Goal: Navigation & Orientation: Find specific page/section

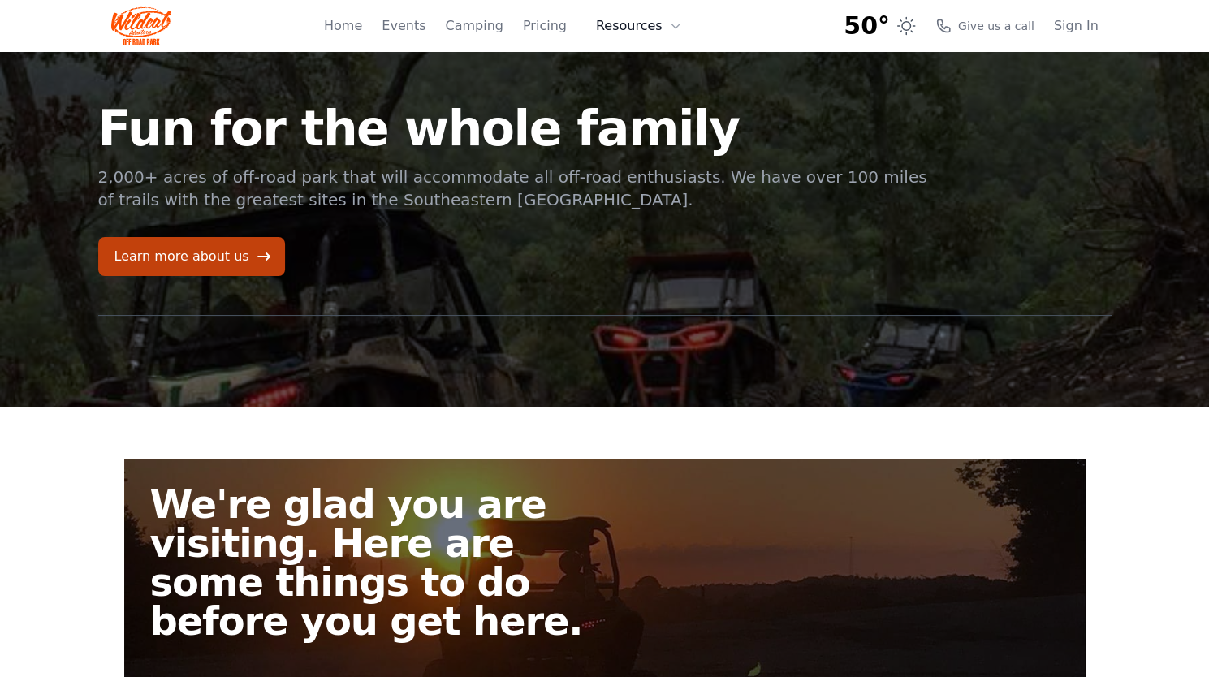
click at [678, 27] on icon at bounding box center [675, 25] width 13 height 13
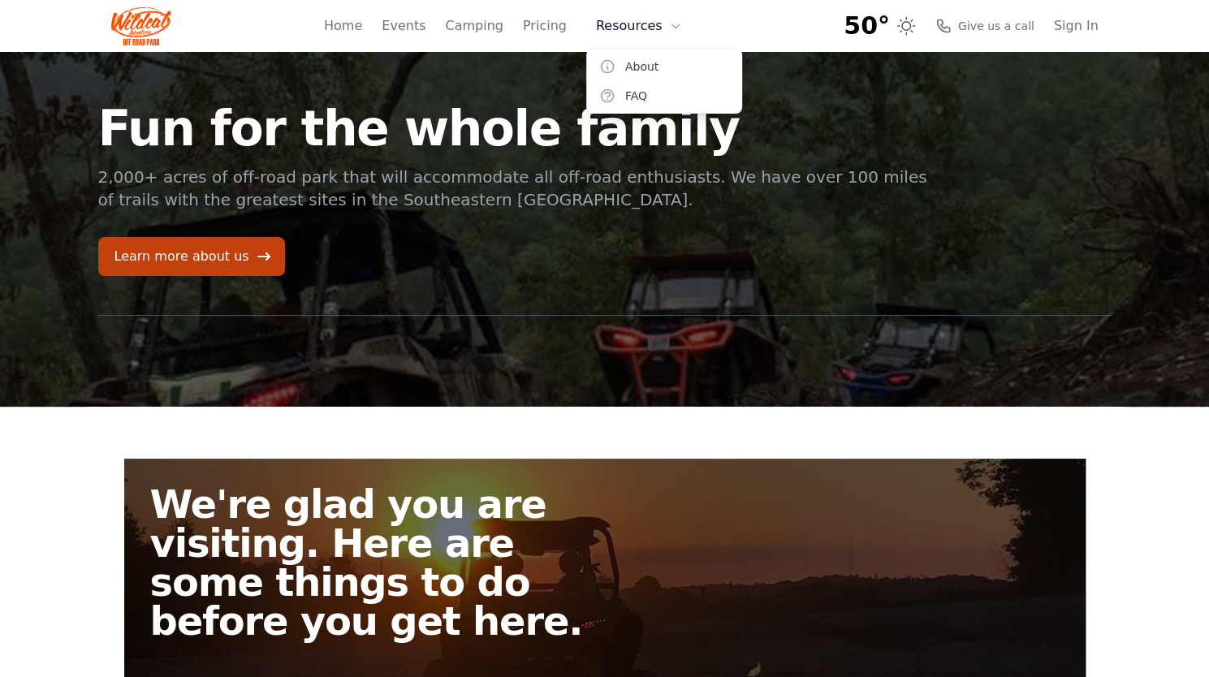
click at [677, 27] on icon at bounding box center [675, 25] width 13 height 13
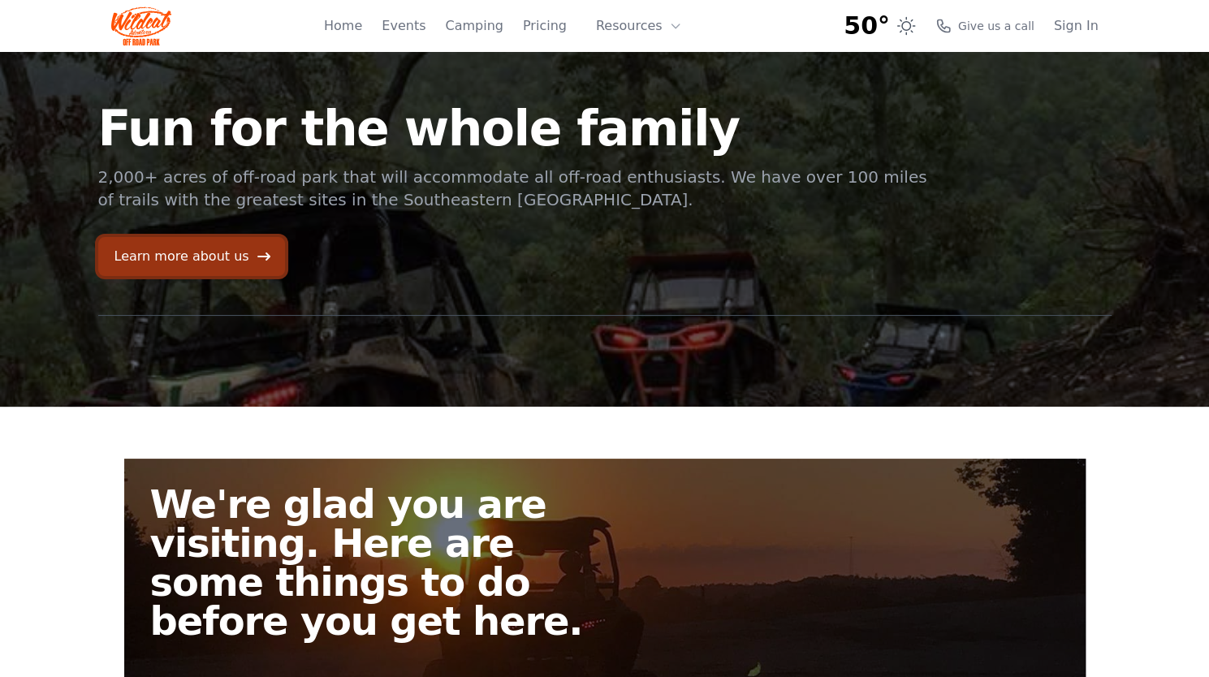
click at [256, 252] on icon at bounding box center [264, 257] width 16 height 16
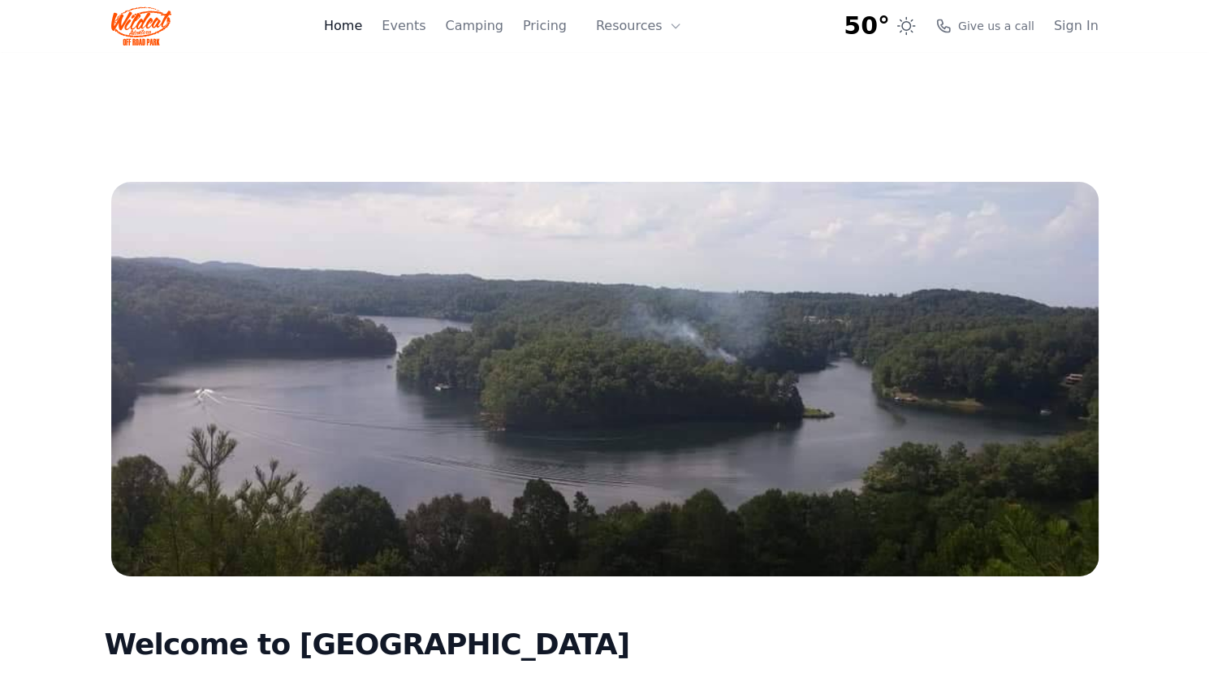
click at [361, 25] on link "Home" at bounding box center [343, 25] width 38 height 19
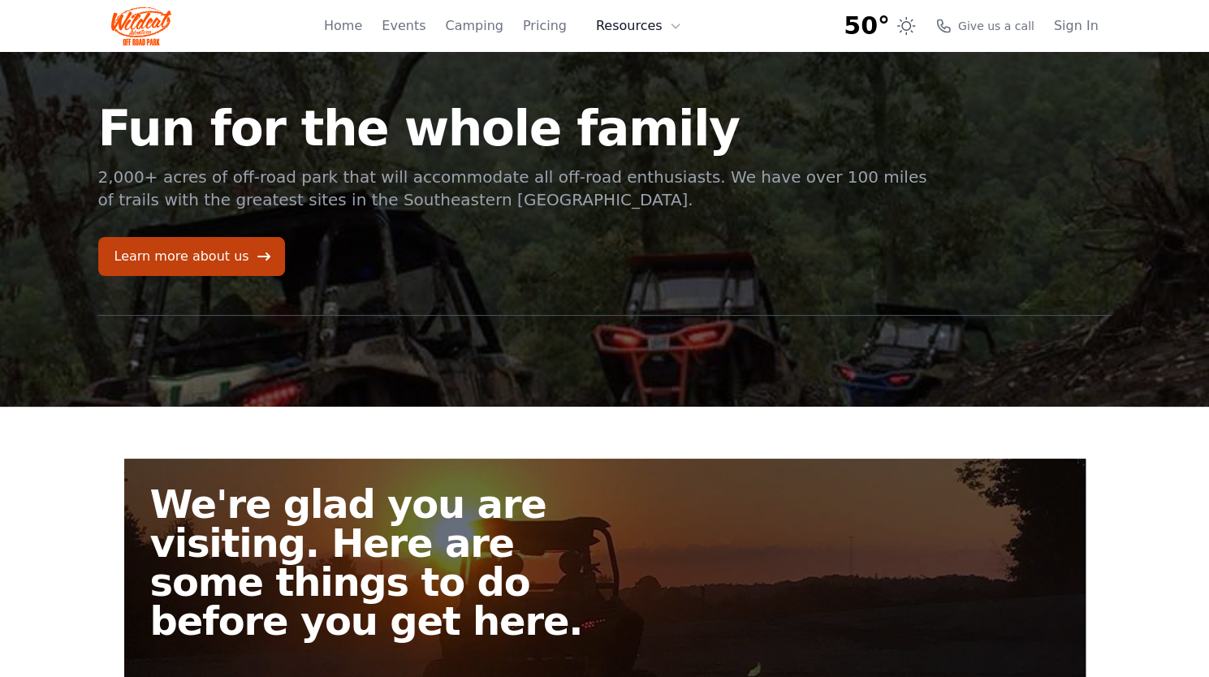
click at [677, 27] on icon at bounding box center [675, 25] width 13 height 13
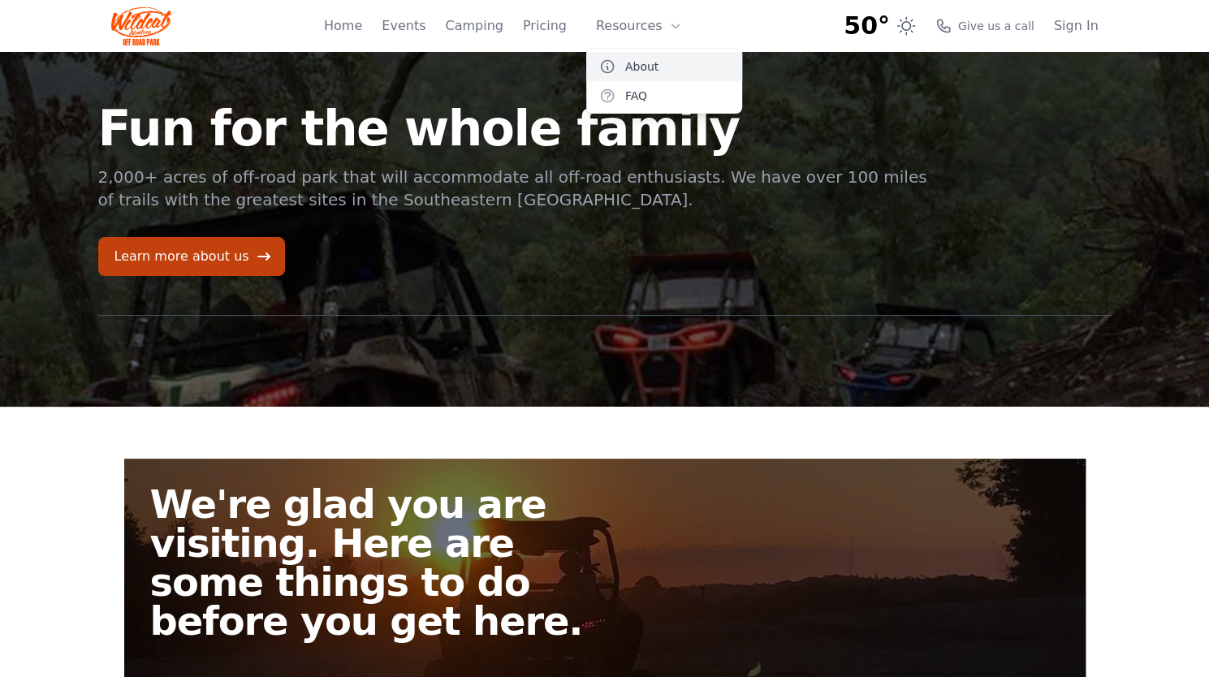
click at [656, 69] on link "About" at bounding box center [664, 66] width 156 height 29
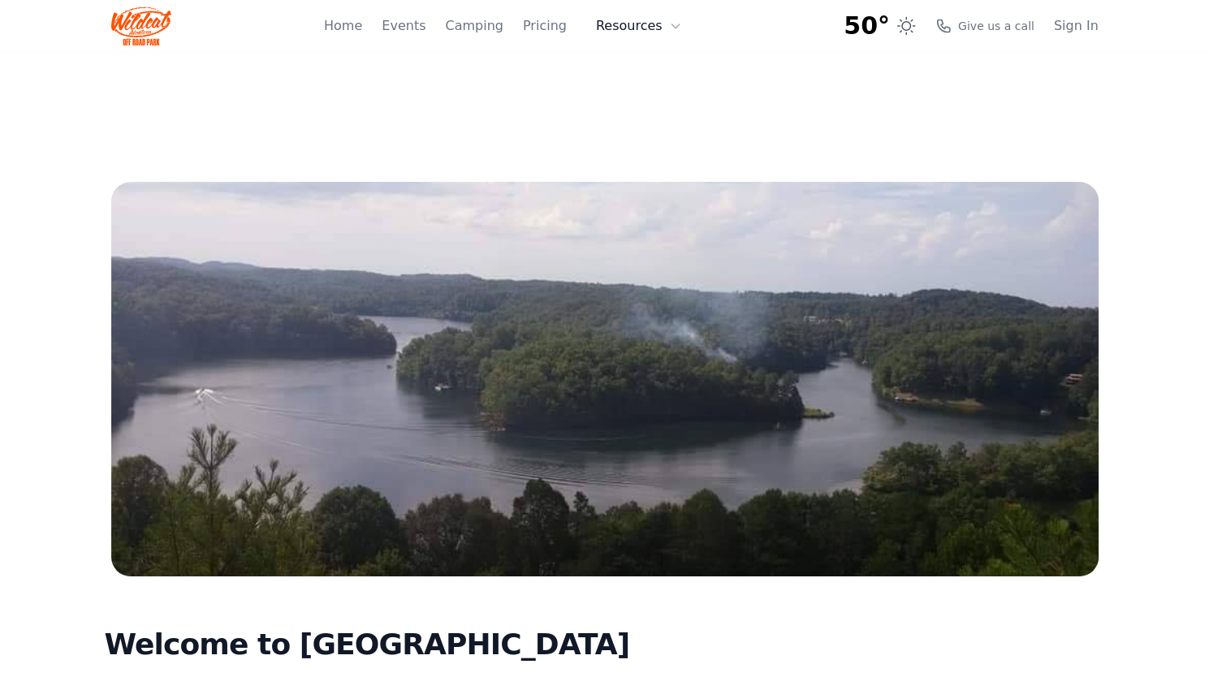
click at [675, 22] on icon at bounding box center [675, 25] width 13 height 13
click at [655, 103] on link "FAQ" at bounding box center [664, 95] width 156 height 29
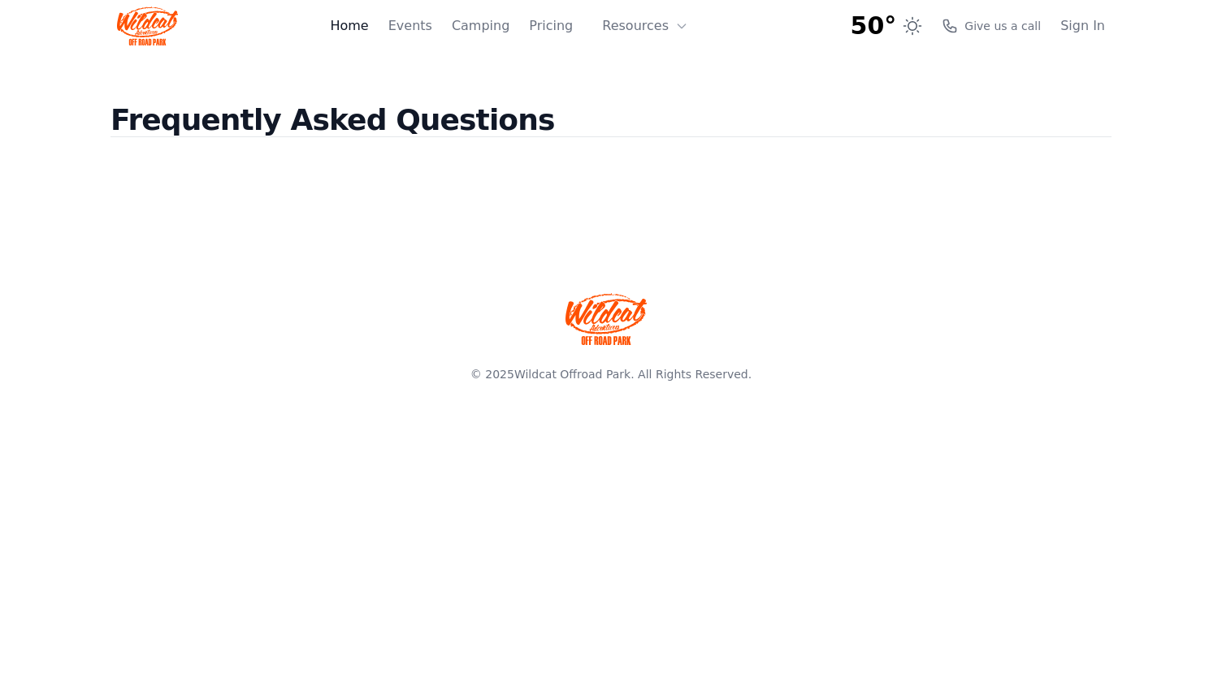
click at [368, 32] on link "Home" at bounding box center [349, 25] width 38 height 19
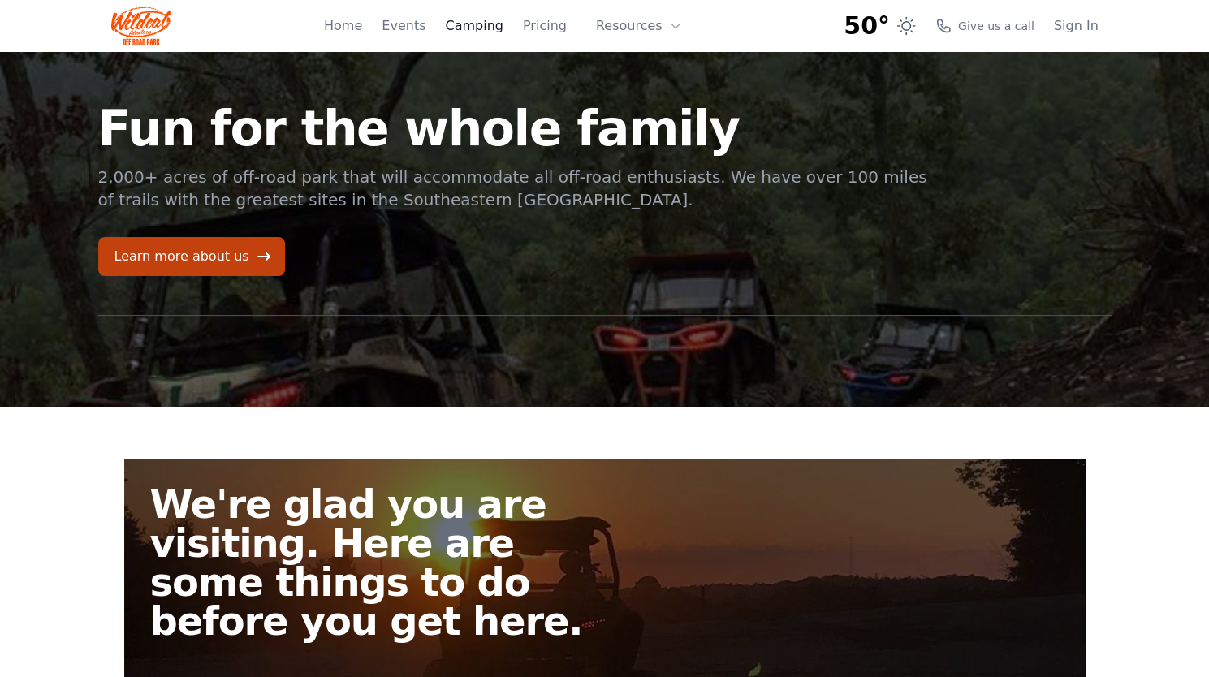
click at [495, 30] on link "Camping" at bounding box center [474, 25] width 58 height 19
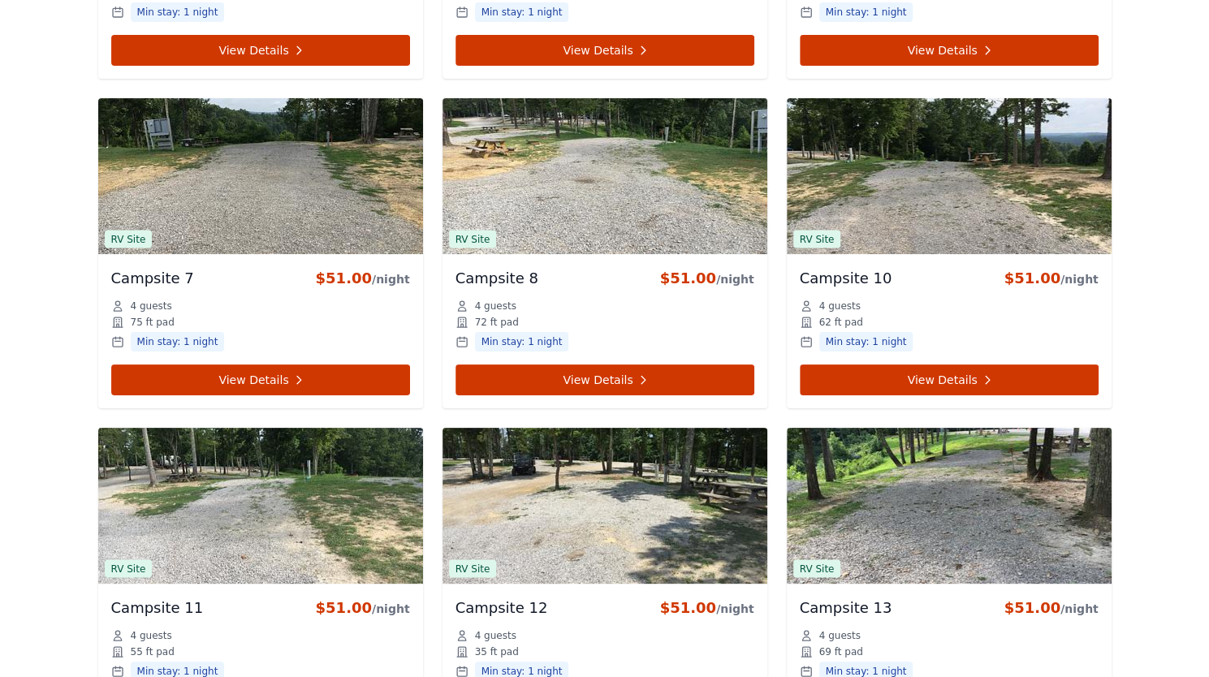
scroll to position [1543, 0]
